Goal: Find specific page/section: Find specific page/section

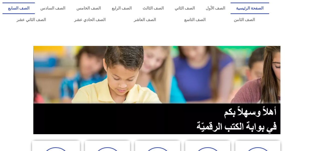
click at [35, 9] on link "الصف السابع" at bounding box center [19, 9] width 32 height 12
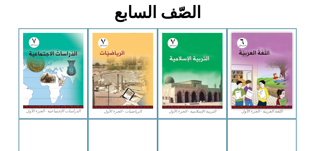
scroll to position [159, 0]
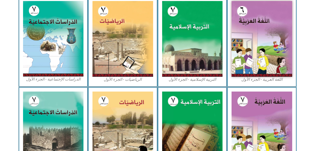
click at [240, 60] on img at bounding box center [261, 39] width 61 height 76
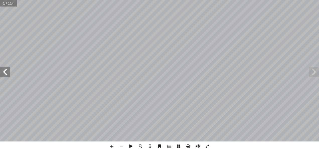
click at [8, 70] on span at bounding box center [5, 72] width 10 height 10
click at [5, 71] on span at bounding box center [5, 72] width 10 height 10
click at [7, 69] on span at bounding box center [5, 72] width 10 height 10
click at [6, 72] on span at bounding box center [5, 72] width 10 height 10
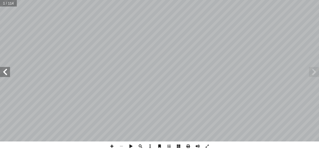
click at [8, 71] on span at bounding box center [5, 72] width 10 height 10
click at [6, 70] on span at bounding box center [5, 72] width 10 height 10
click at [5, 69] on span at bounding box center [5, 72] width 10 height 10
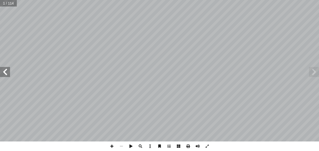
click at [5, 69] on span at bounding box center [5, 72] width 10 height 10
click at [5, 71] on span at bounding box center [5, 72] width 10 height 10
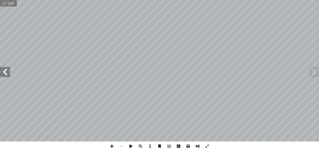
click at [5, 71] on span at bounding box center [5, 72] width 10 height 10
click at [5, 72] on span at bounding box center [5, 72] width 10 height 10
click at [3, 71] on span at bounding box center [5, 72] width 10 height 10
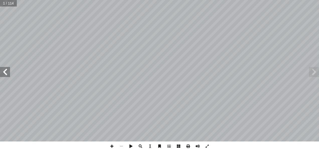
click at [3, 70] on span at bounding box center [5, 72] width 10 height 10
click at [5, 71] on span at bounding box center [5, 72] width 10 height 10
click at [5, 72] on span at bounding box center [5, 72] width 10 height 10
click at [5, 70] on span at bounding box center [5, 72] width 10 height 10
